Goal: Register for event/course

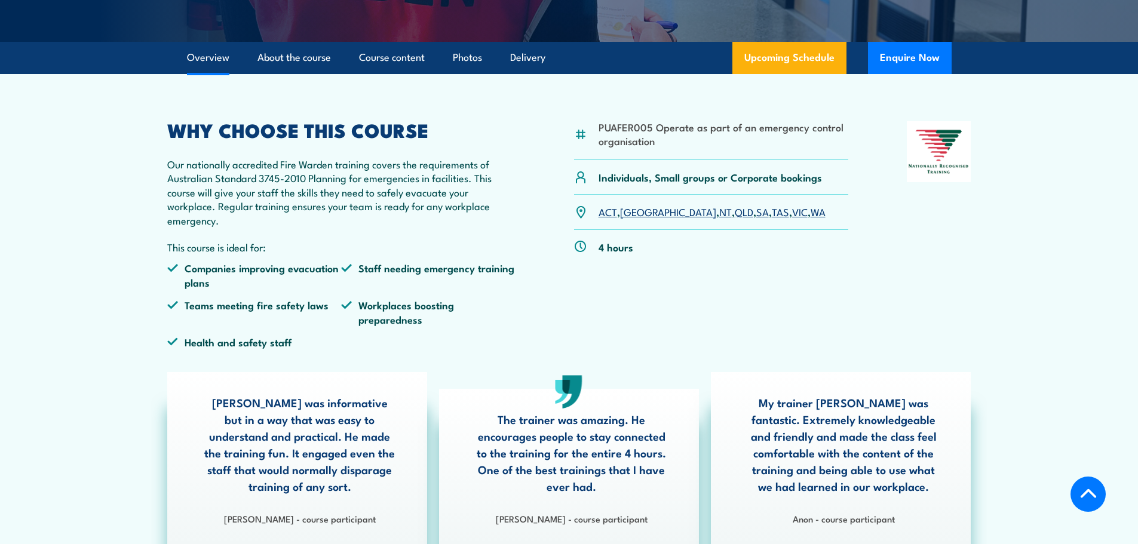
scroll to position [119, 0]
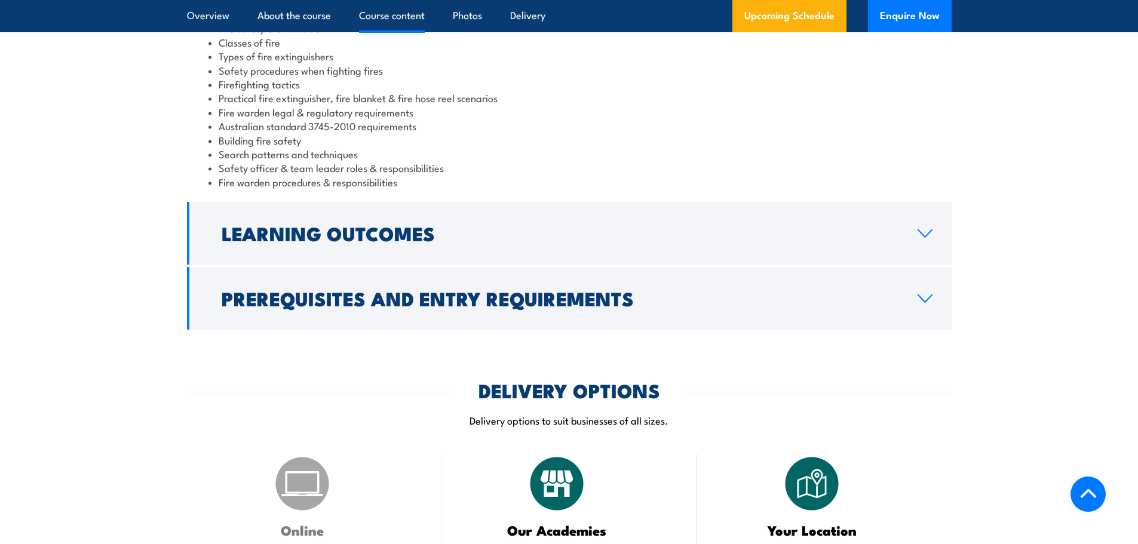
scroll to position [1135, 0]
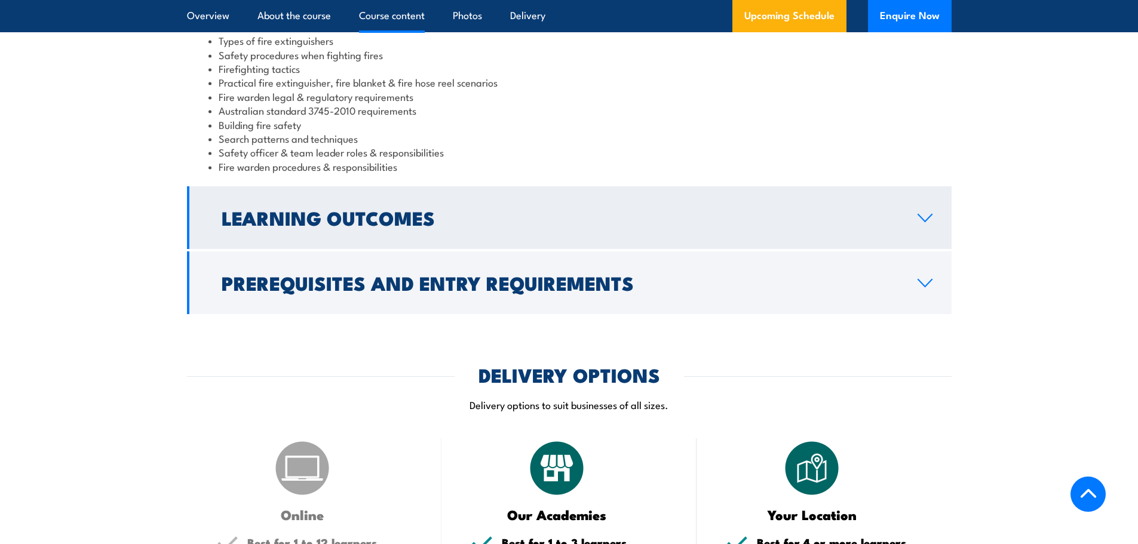
click at [932, 217] on icon at bounding box center [925, 218] width 16 height 10
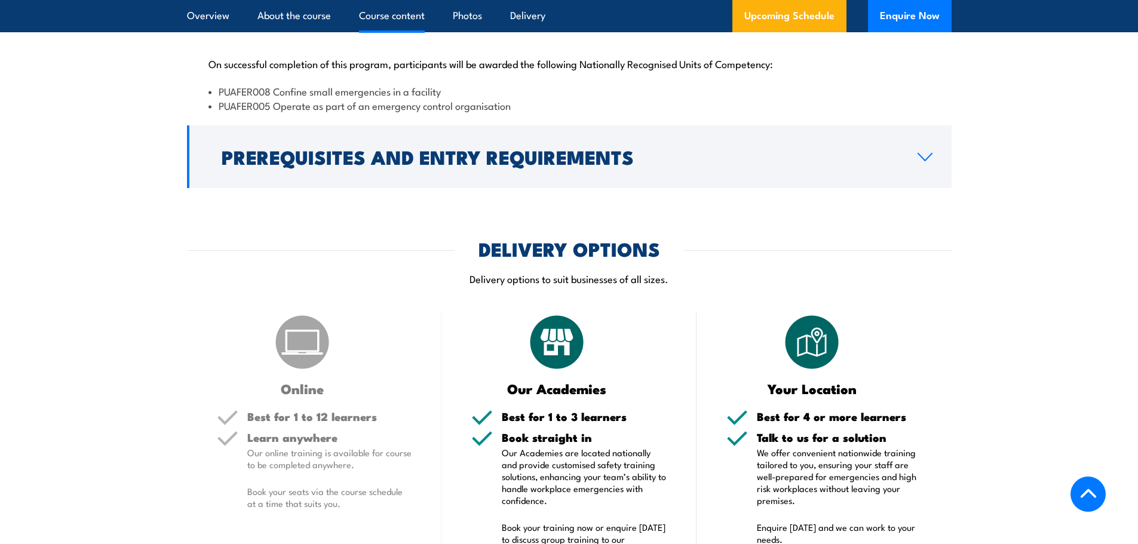
scroll to position [1104, 0]
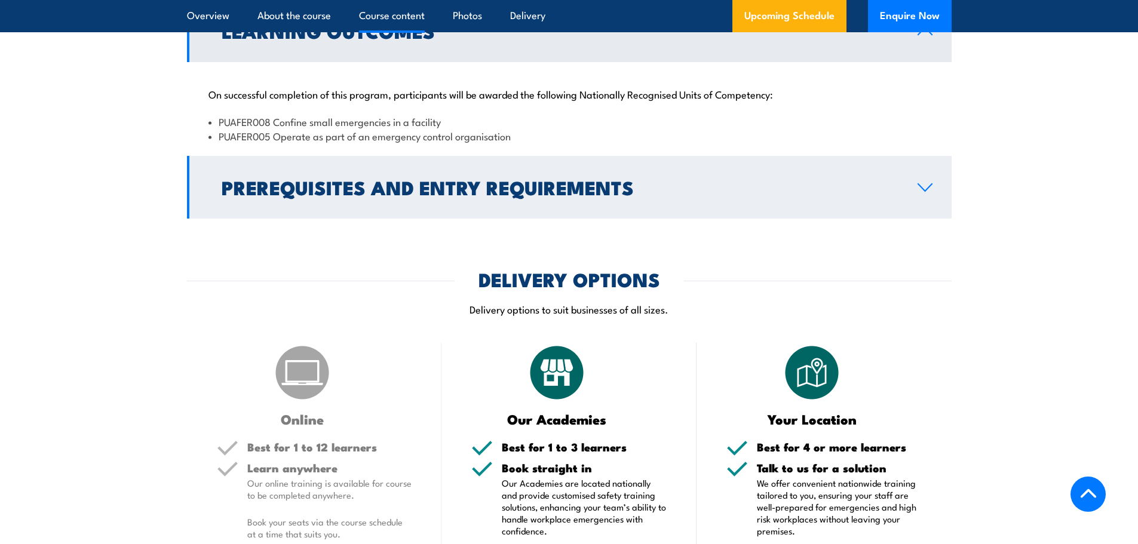
click at [925, 189] on icon at bounding box center [925, 188] width 16 height 10
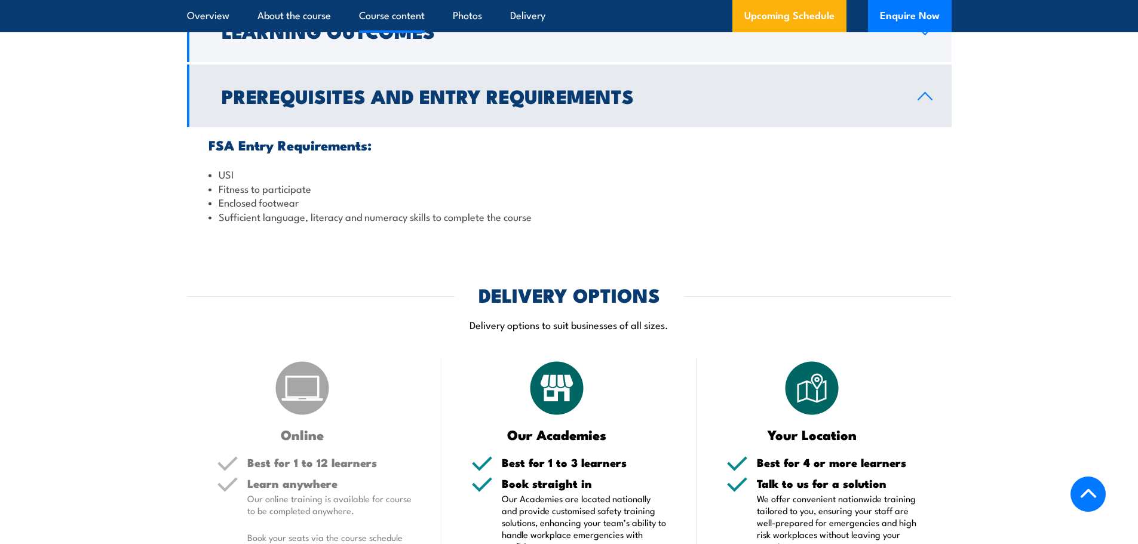
click at [923, 93] on icon at bounding box center [925, 96] width 14 height 7
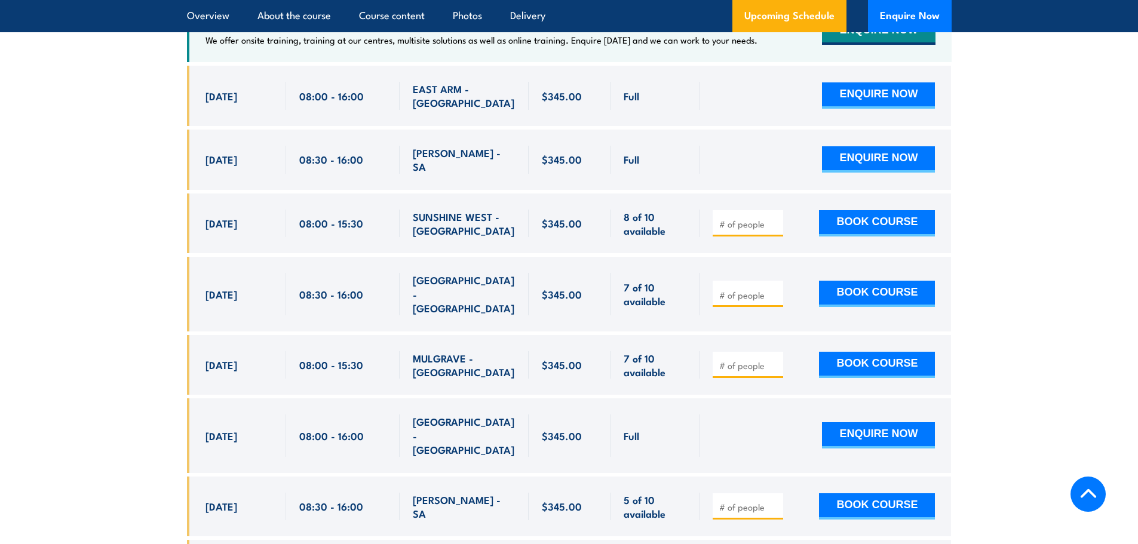
scroll to position [1881, 0]
click at [734, 359] on input "number" at bounding box center [749, 365] width 60 height 12
click at [776, 359] on input "1" at bounding box center [749, 365] width 60 height 12
click at [776, 359] on input "2" at bounding box center [749, 365] width 60 height 12
click at [776, 359] on input "3" at bounding box center [749, 365] width 60 height 12
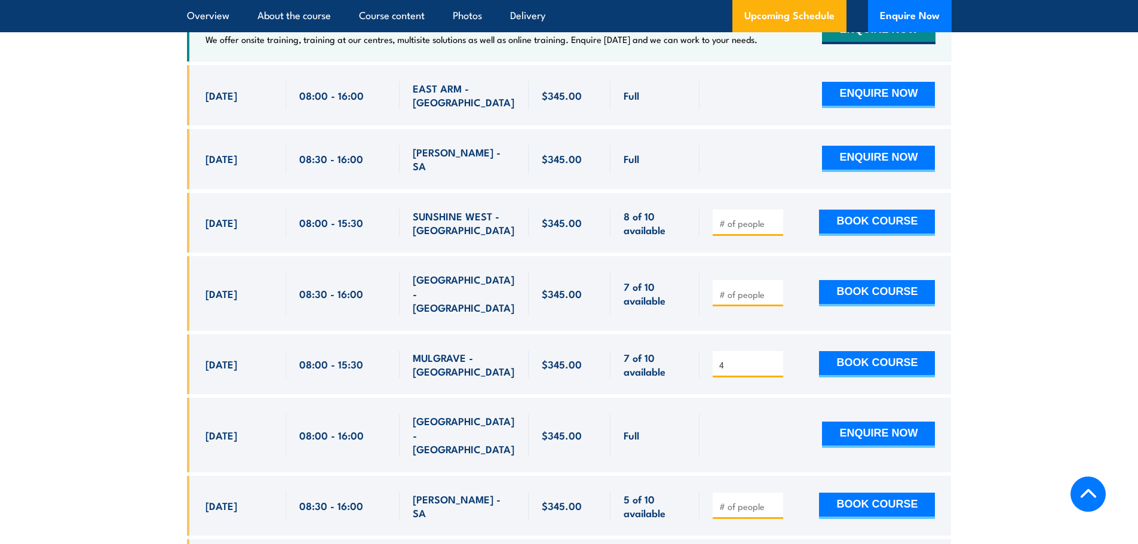
click at [776, 359] on input "4" at bounding box center [749, 365] width 60 height 12
click at [776, 359] on input "5" at bounding box center [749, 365] width 60 height 12
click at [776, 359] on input "6" at bounding box center [749, 365] width 60 height 12
click at [776, 359] on input "7" at bounding box center [749, 365] width 60 height 12
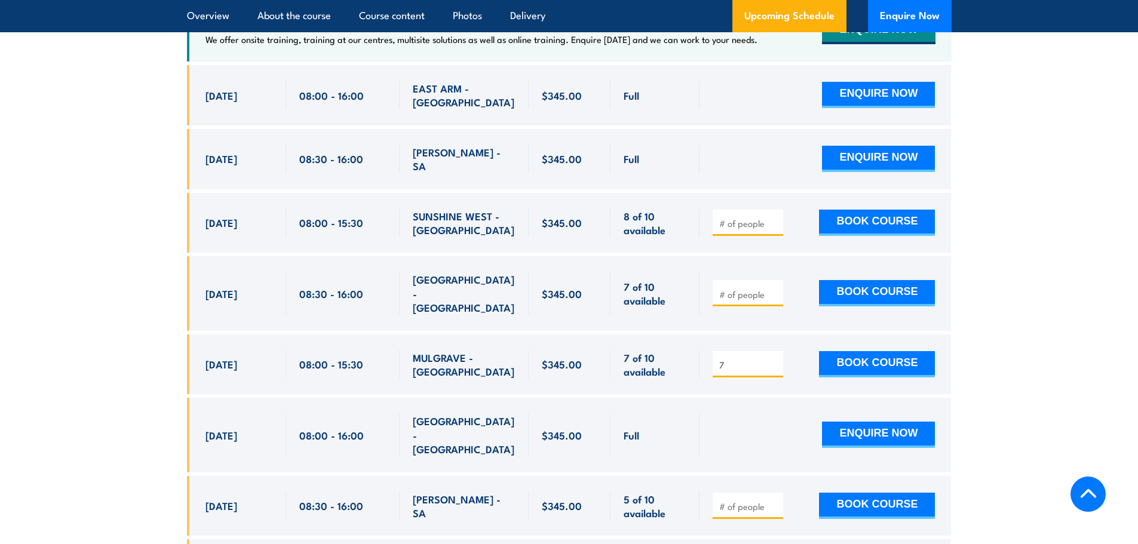
click at [776, 359] on input "7" at bounding box center [749, 365] width 60 height 12
click at [777, 359] on input "7" at bounding box center [749, 365] width 60 height 12
click at [771, 359] on input "6" at bounding box center [749, 365] width 60 height 12
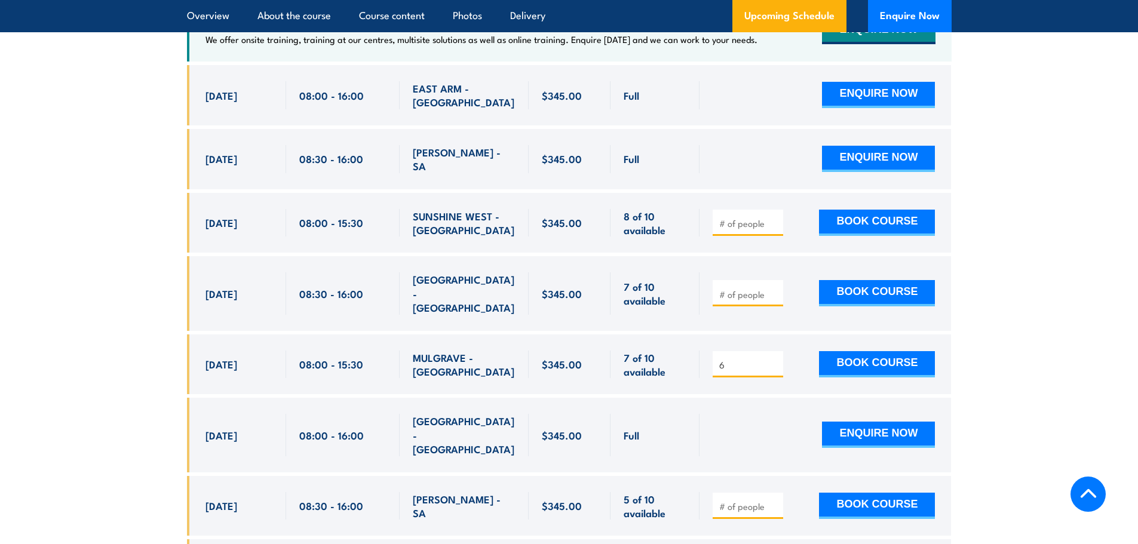
click at [771, 357] on span "6" at bounding box center [748, 364] width 62 height 14
type input "7"
click at [774, 359] on input "7" at bounding box center [749, 365] width 60 height 12
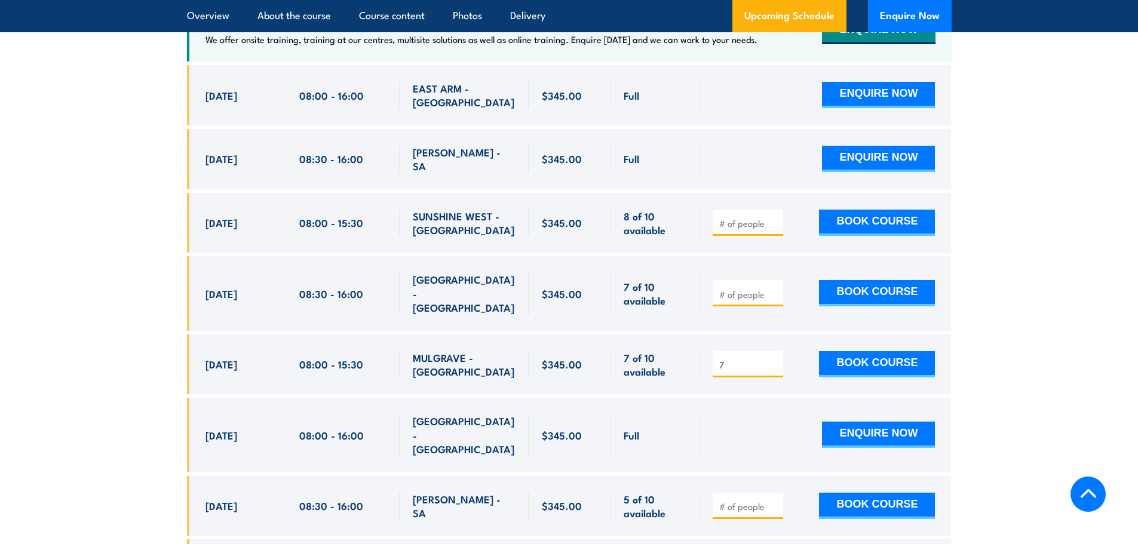
click at [774, 359] on input "7" at bounding box center [749, 365] width 60 height 12
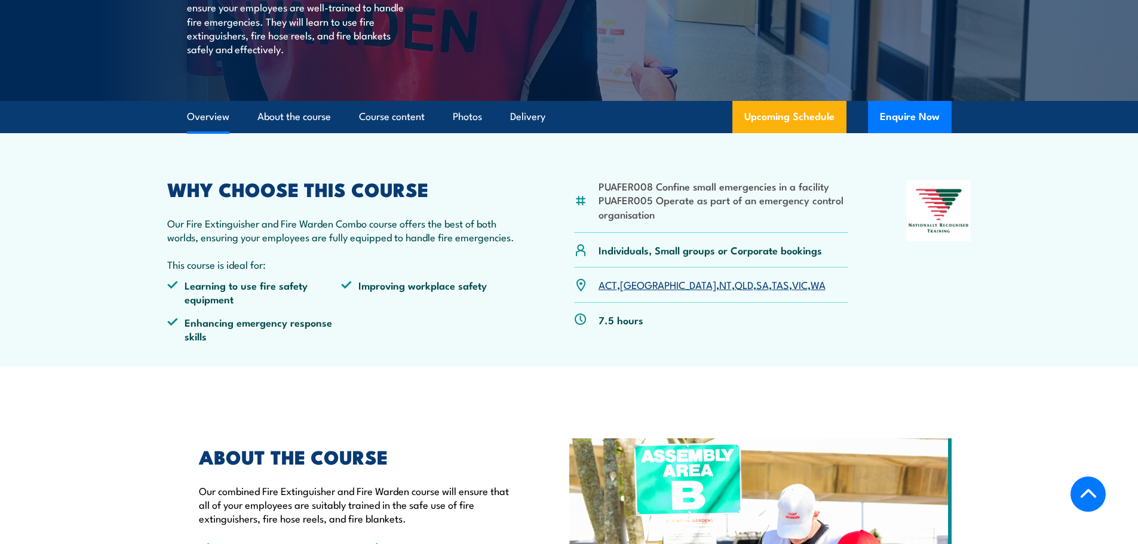
scroll to position [0, 0]
